Goal: Task Accomplishment & Management: Use online tool/utility

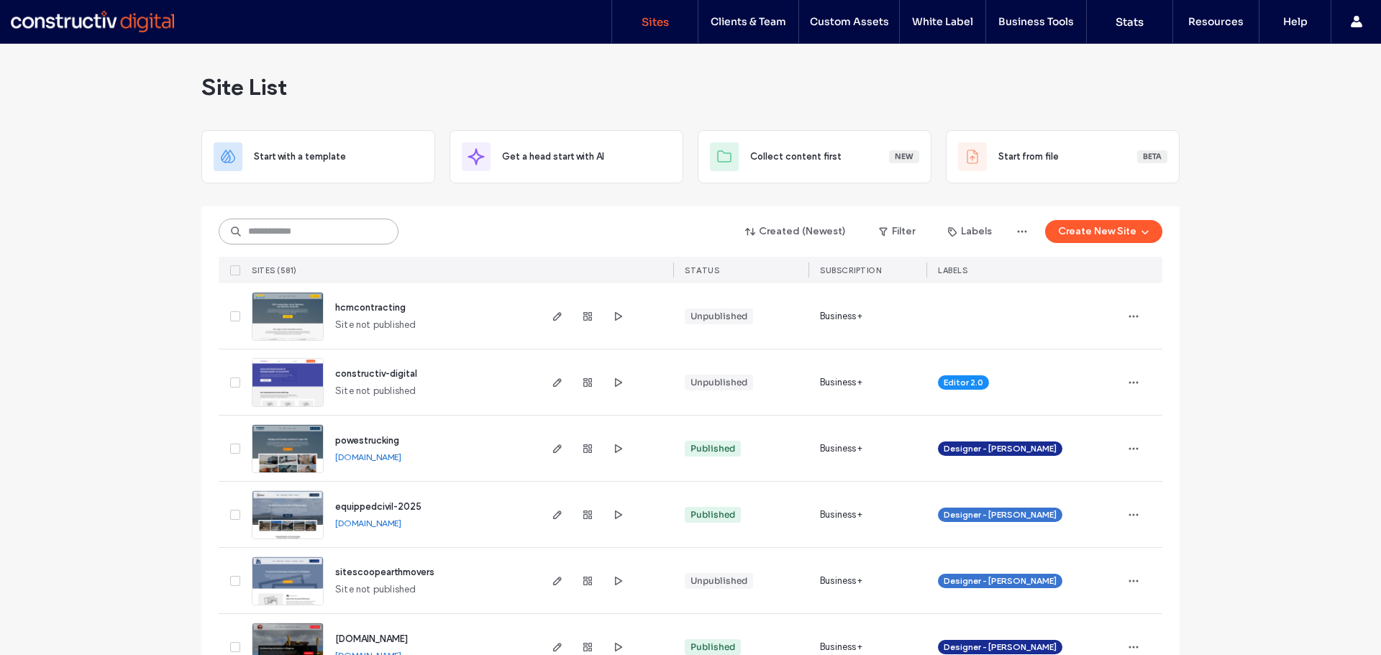
click at [306, 236] on input at bounding box center [309, 232] width 180 height 26
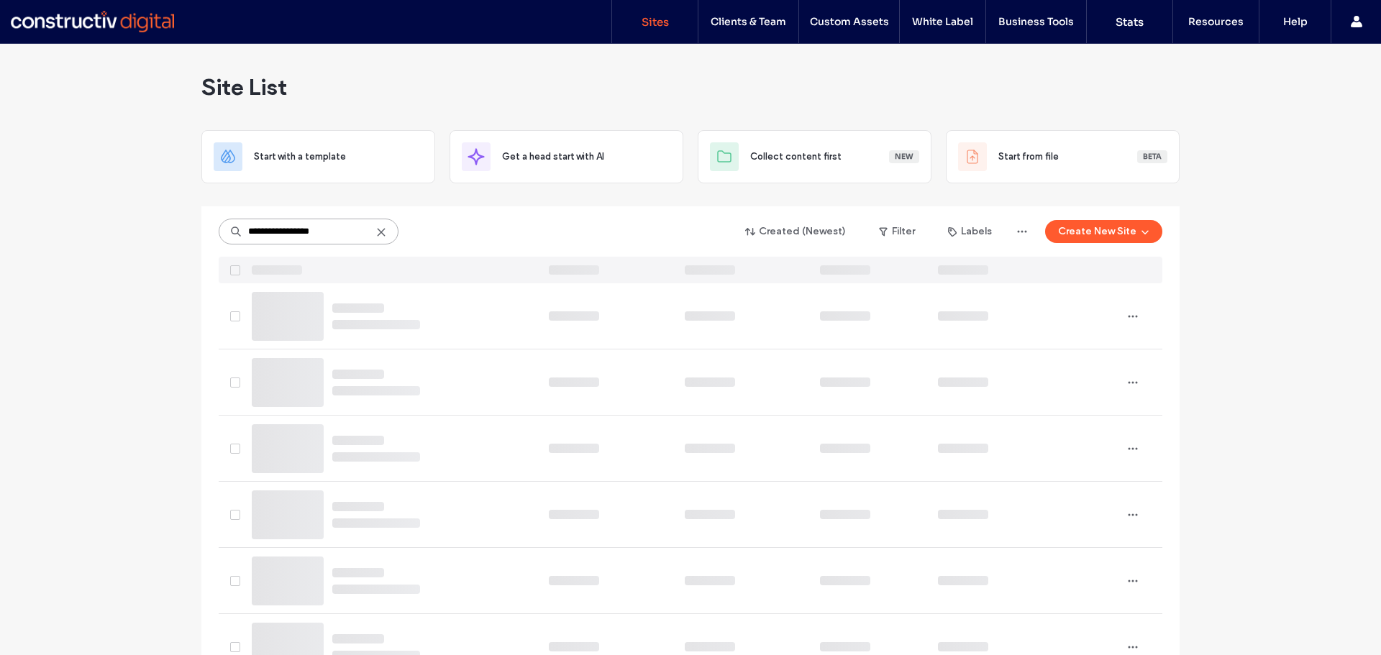
click at [273, 235] on input "**********" at bounding box center [309, 232] width 180 height 26
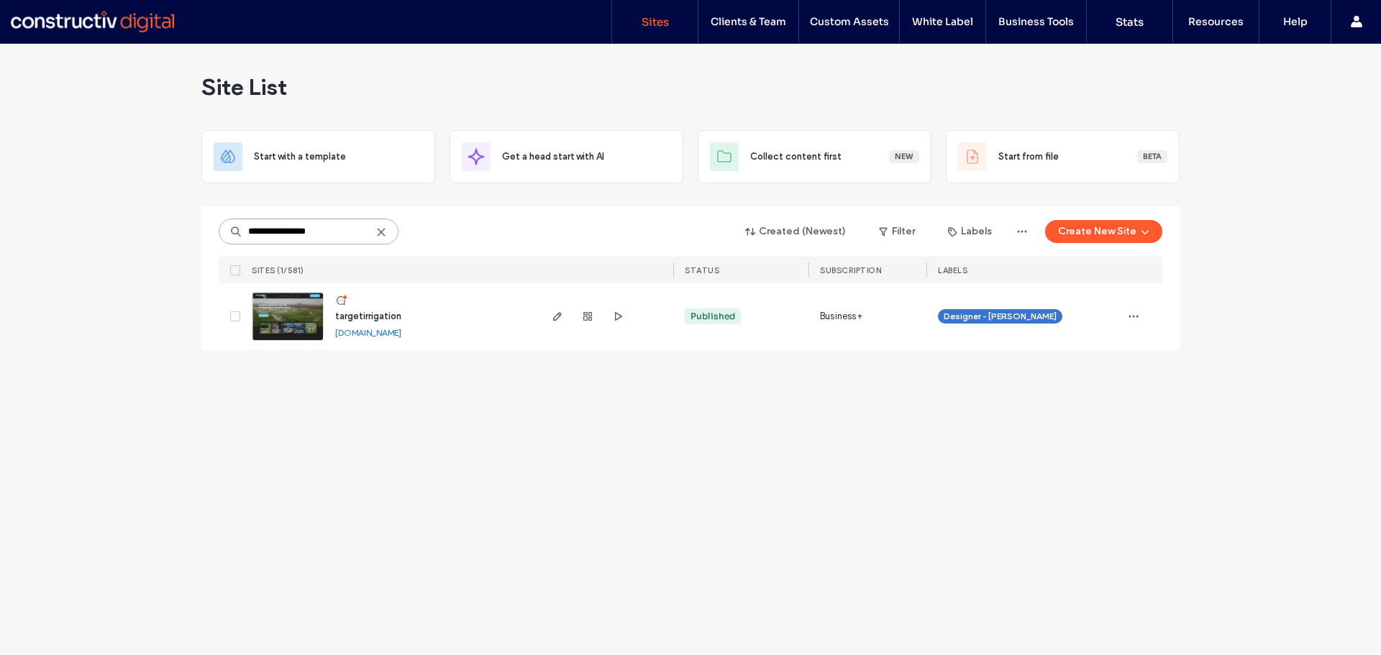
type input "**********"
click at [360, 313] on span "targetirrigation" at bounding box center [368, 316] width 66 height 11
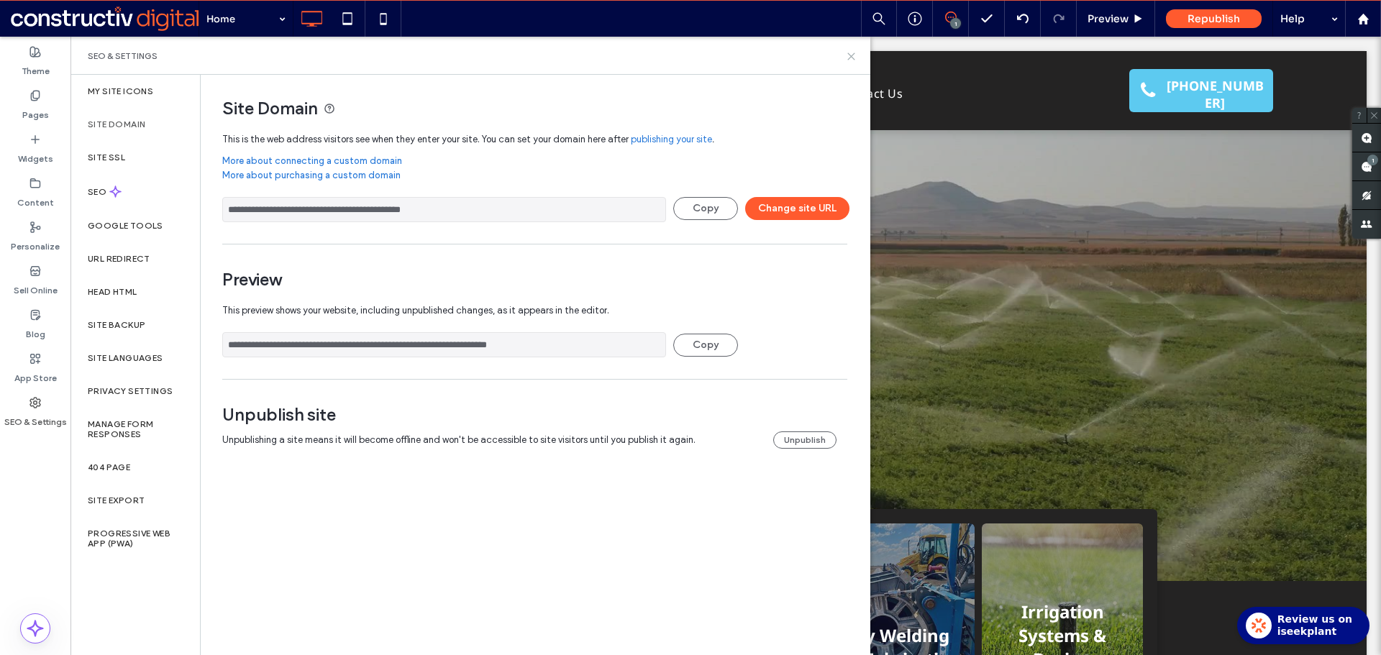
click at [855, 53] on use at bounding box center [851, 56] width 6 height 6
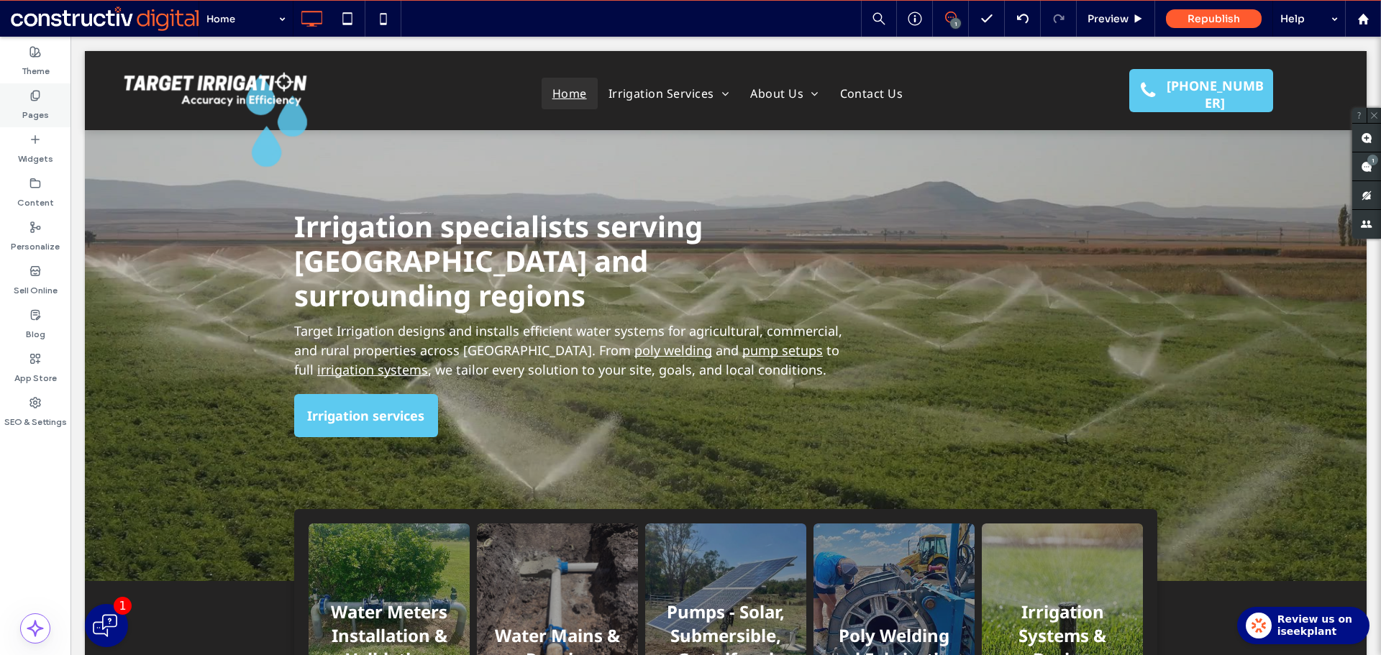
click at [33, 104] on label "Pages" at bounding box center [35, 111] width 27 height 20
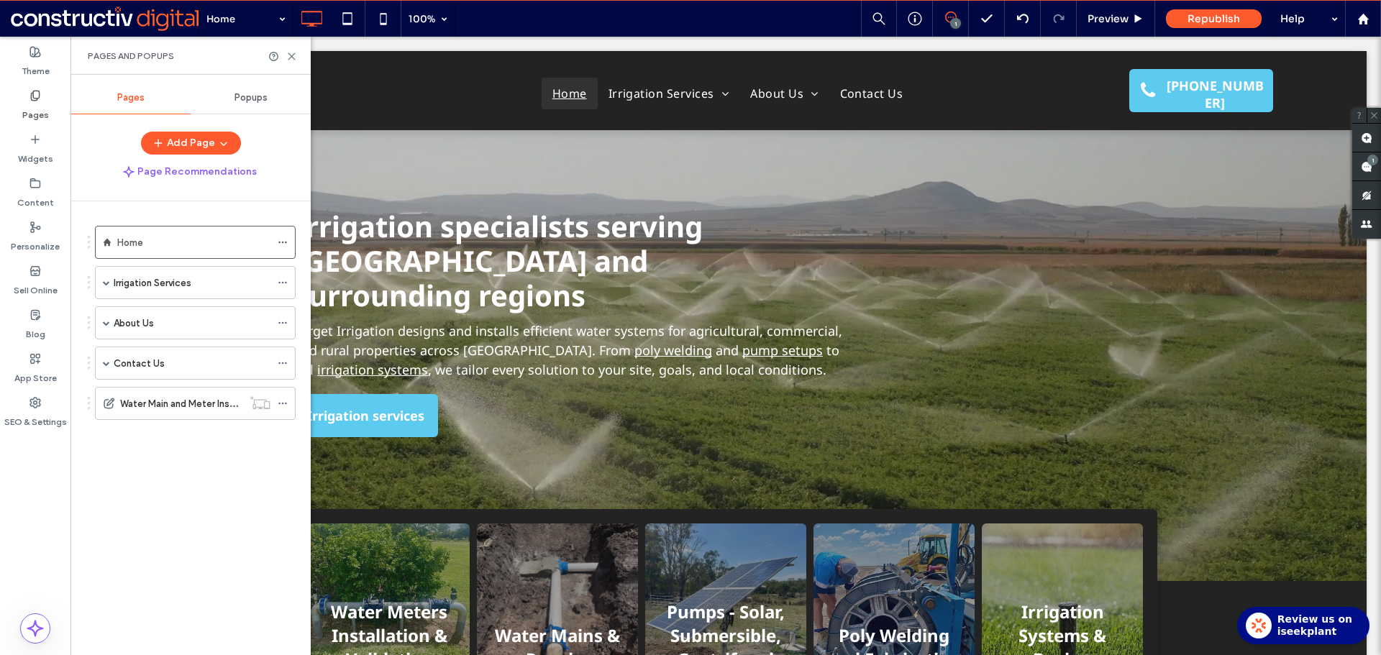
click at [29, 112] on label "Pages" at bounding box center [35, 111] width 27 height 20
click at [32, 107] on label "Pages" at bounding box center [35, 111] width 27 height 20
click at [37, 193] on label "Content" at bounding box center [35, 199] width 37 height 20
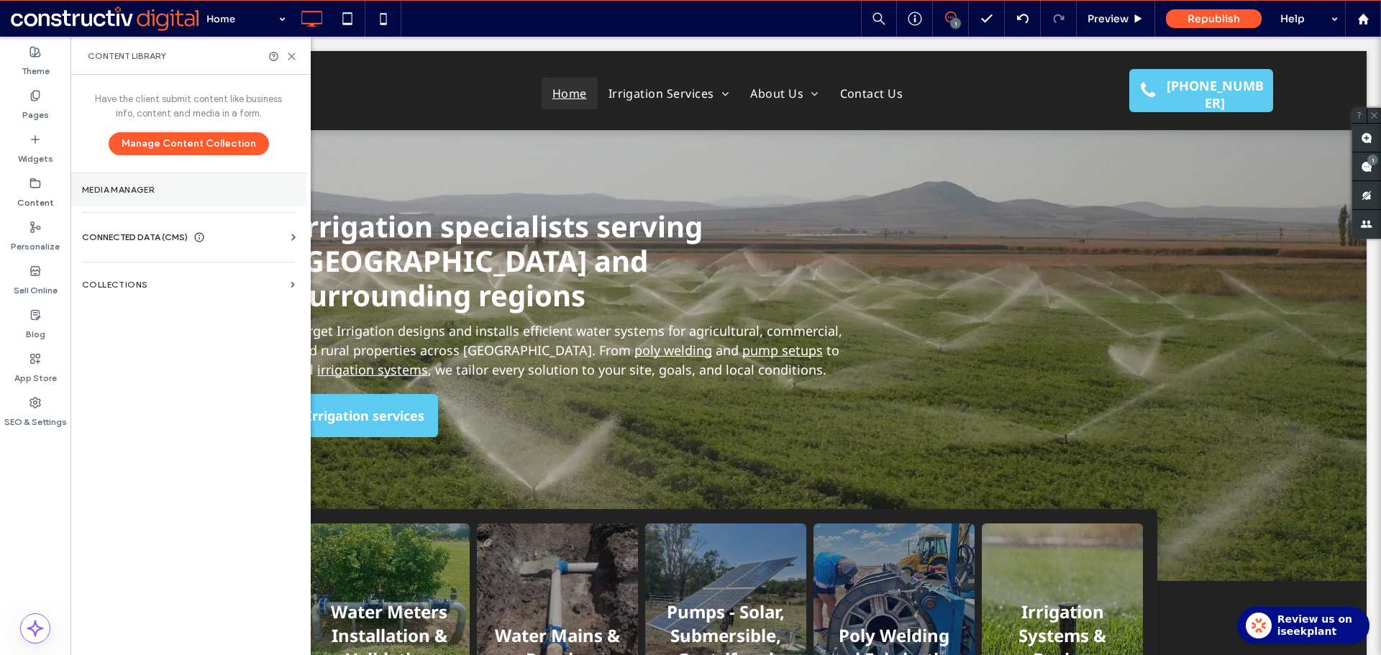
click at [128, 188] on label "Media Manager" at bounding box center [188, 190] width 213 height 10
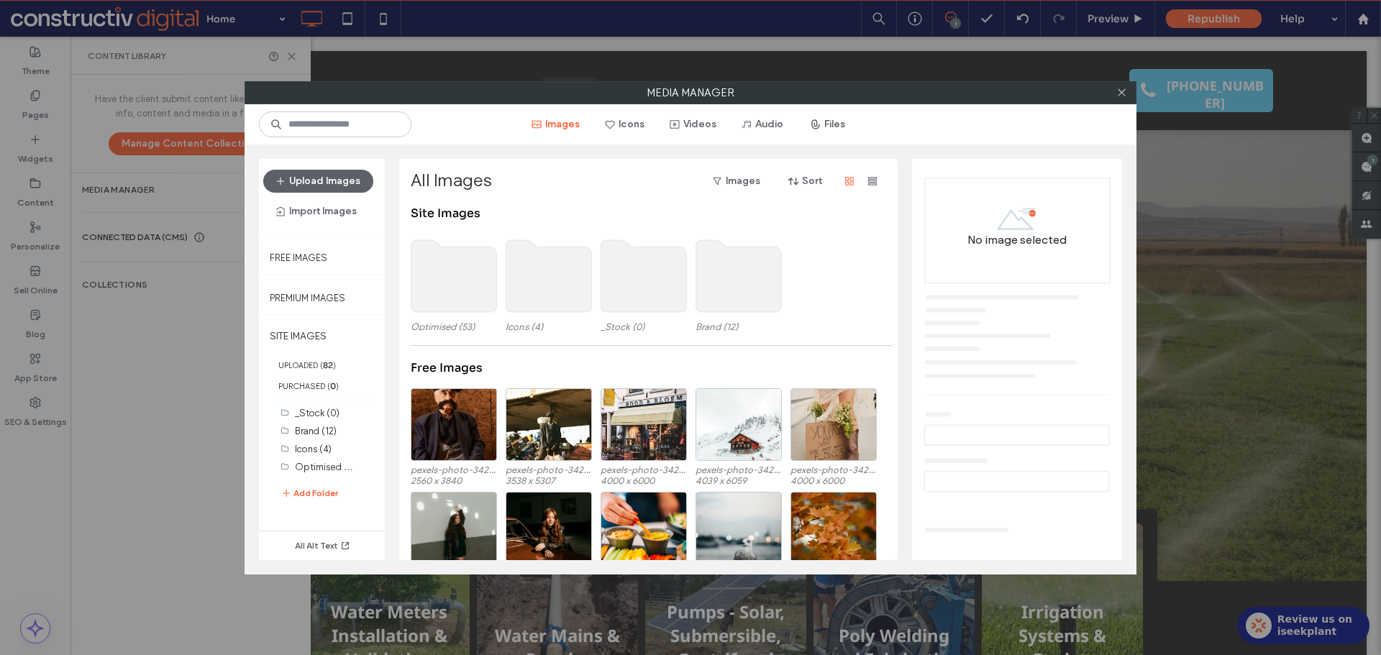
click at [458, 293] on use at bounding box center [455, 276] width 86 height 72
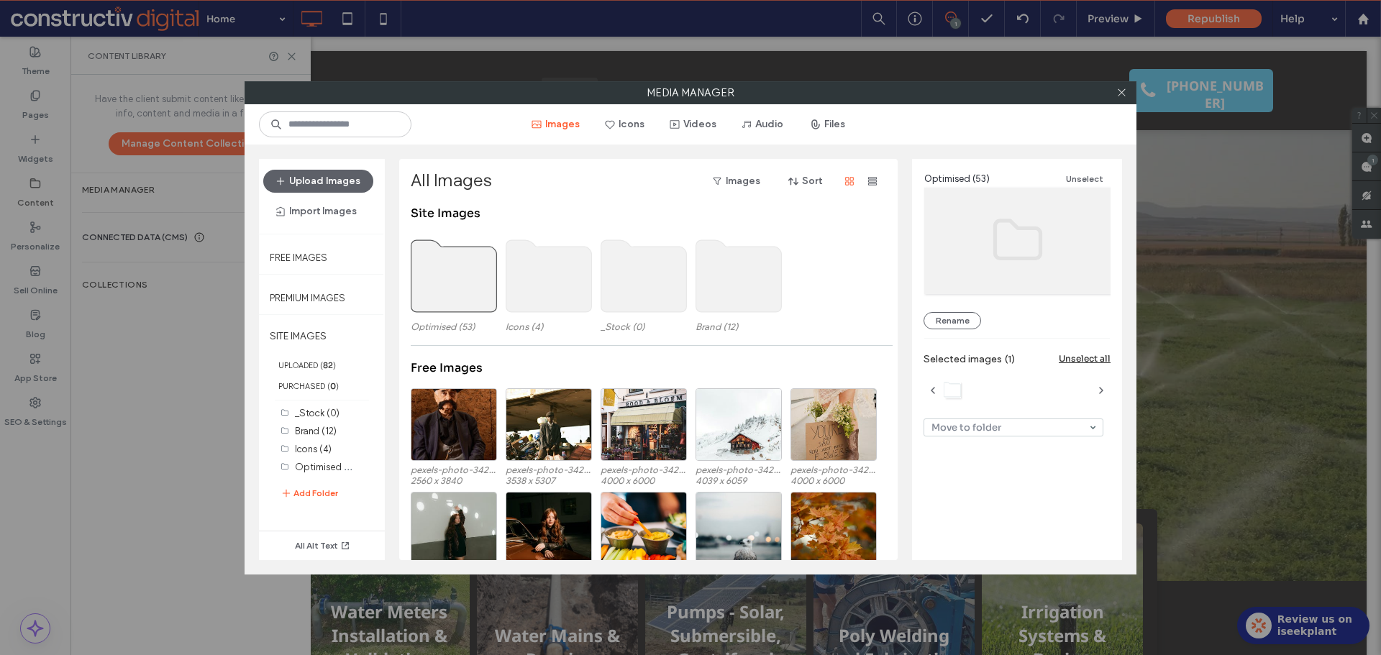
click at [736, 277] on use at bounding box center [739, 276] width 86 height 72
click at [320, 363] on label "UPLOADED ( 82 )" at bounding box center [322, 365] width 126 height 21
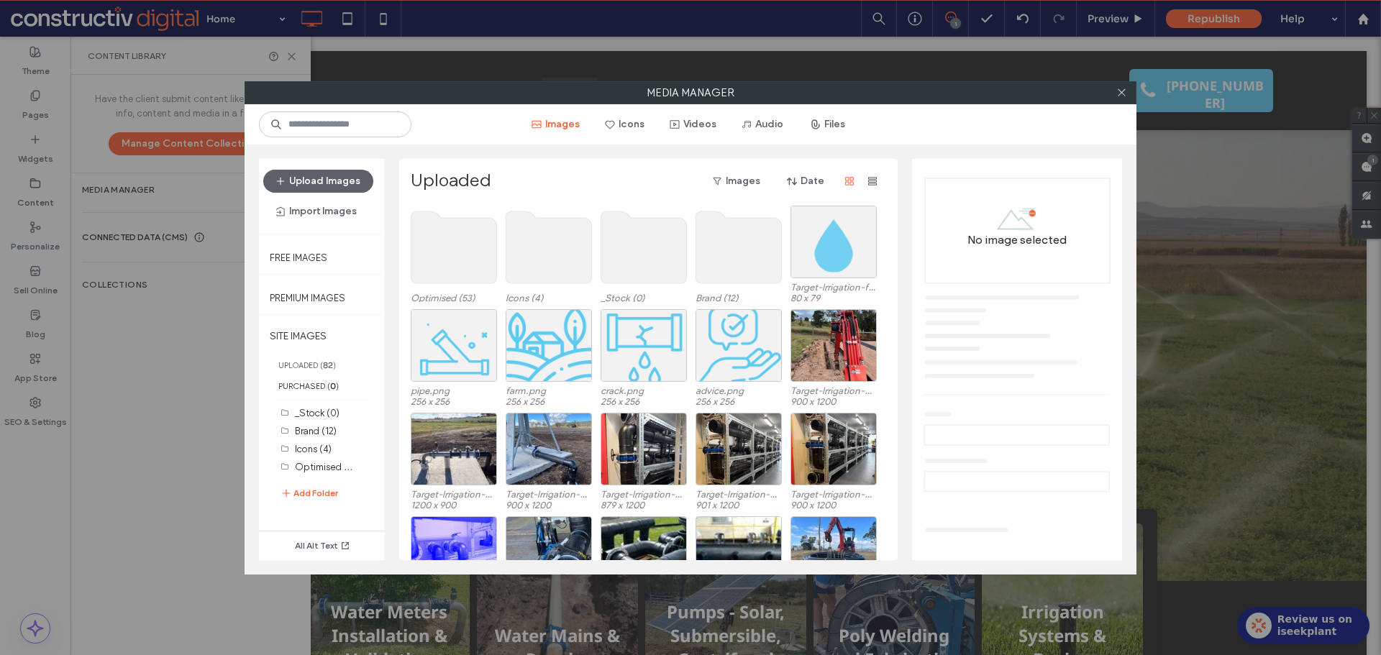
click at [469, 242] on use at bounding box center [455, 248] width 86 height 72
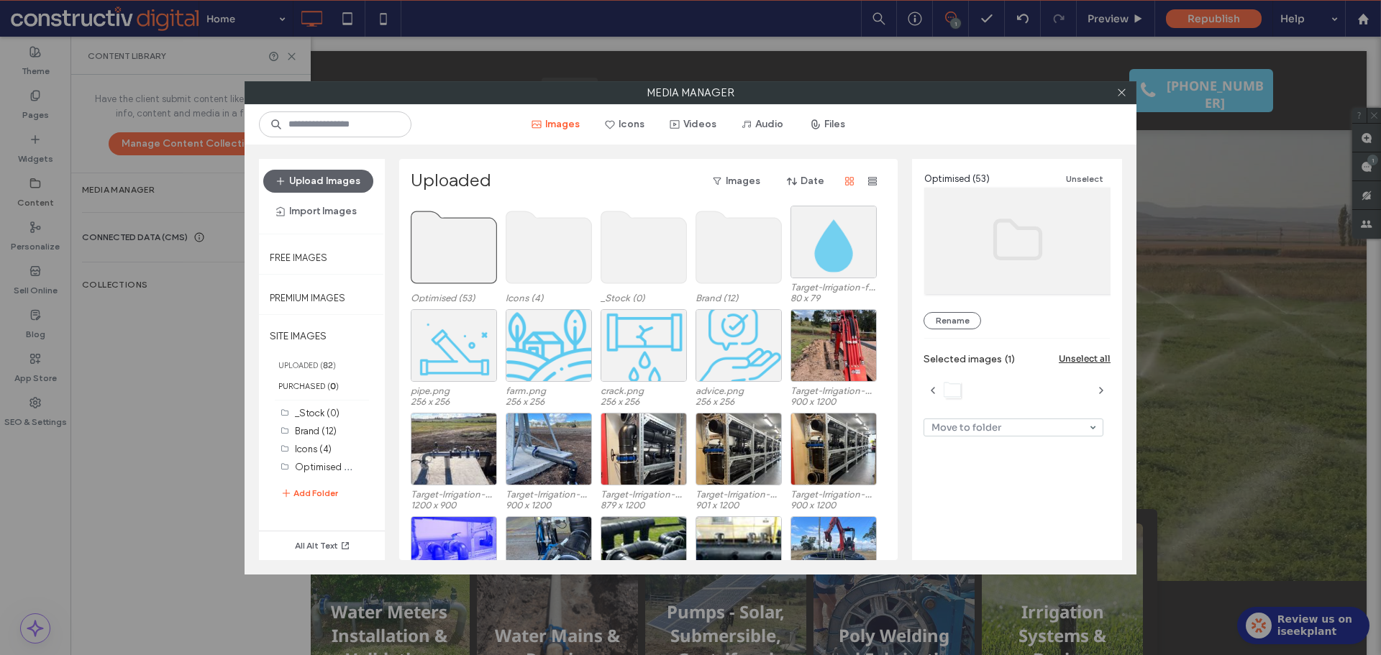
click at [469, 242] on use at bounding box center [455, 248] width 86 height 72
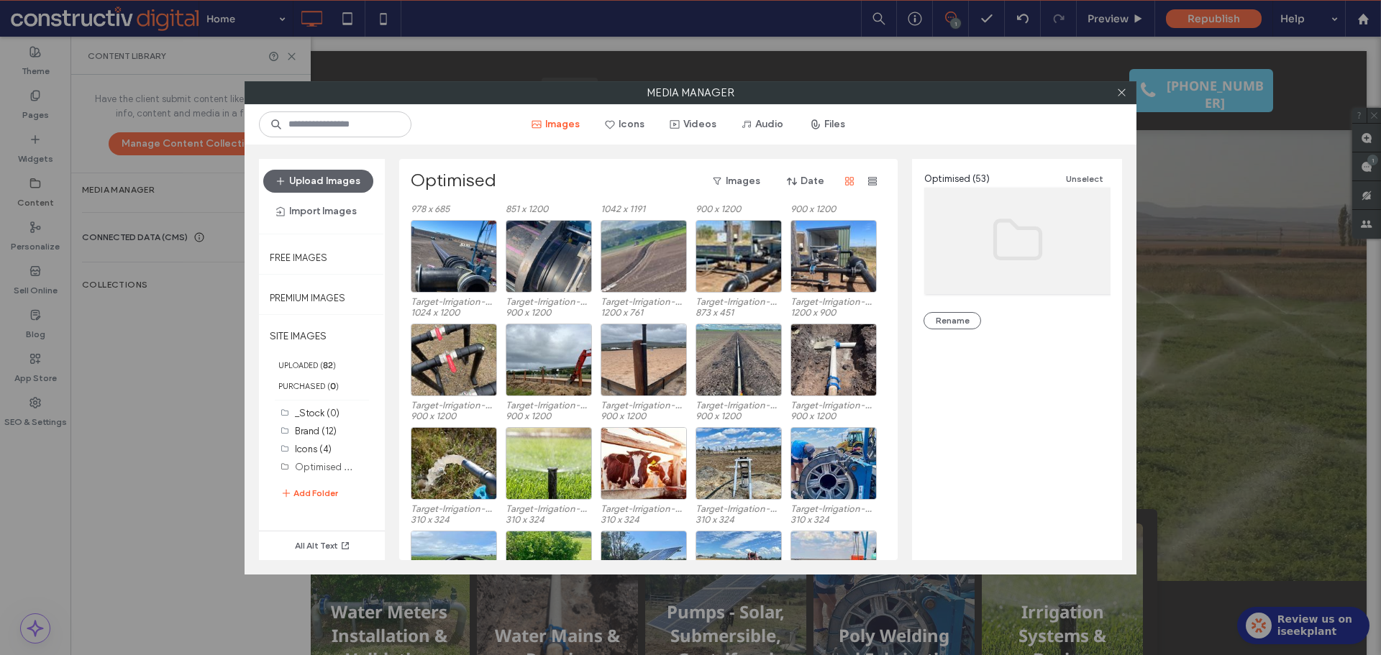
scroll to position [578, 0]
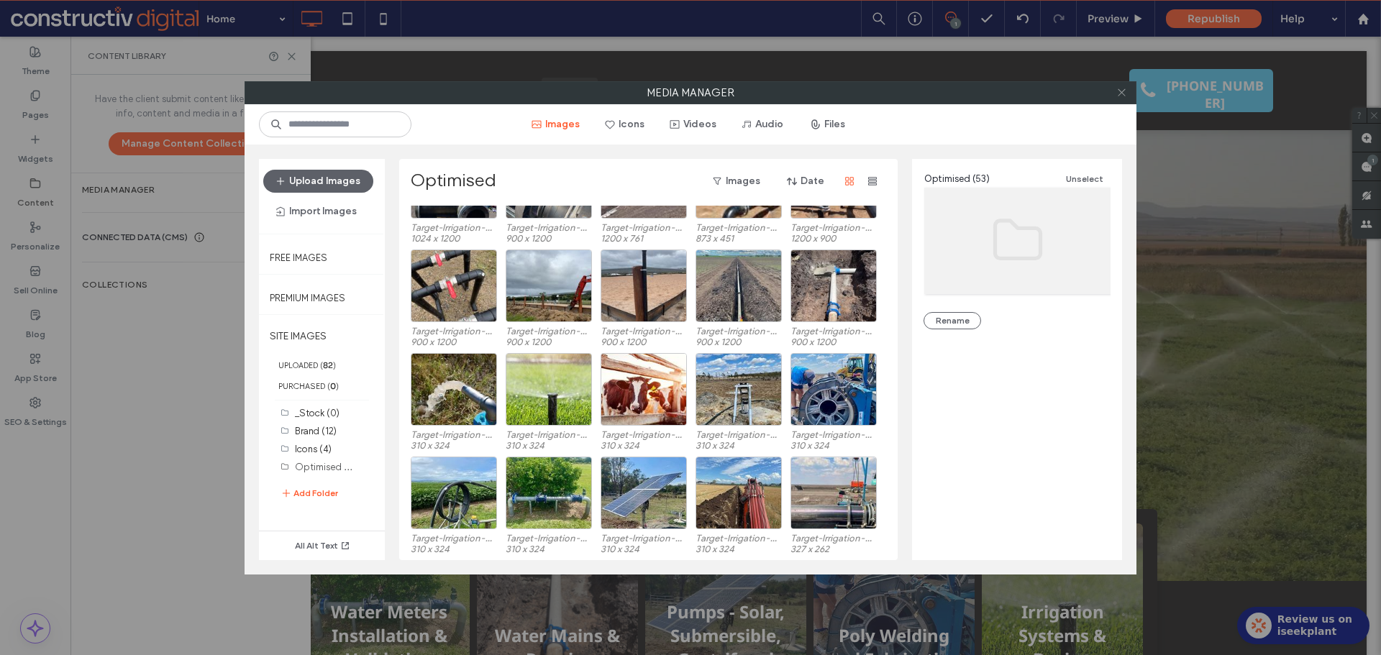
click at [1121, 94] on icon at bounding box center [1122, 92] width 11 height 11
